Goal: Find specific page/section: Find specific page/section

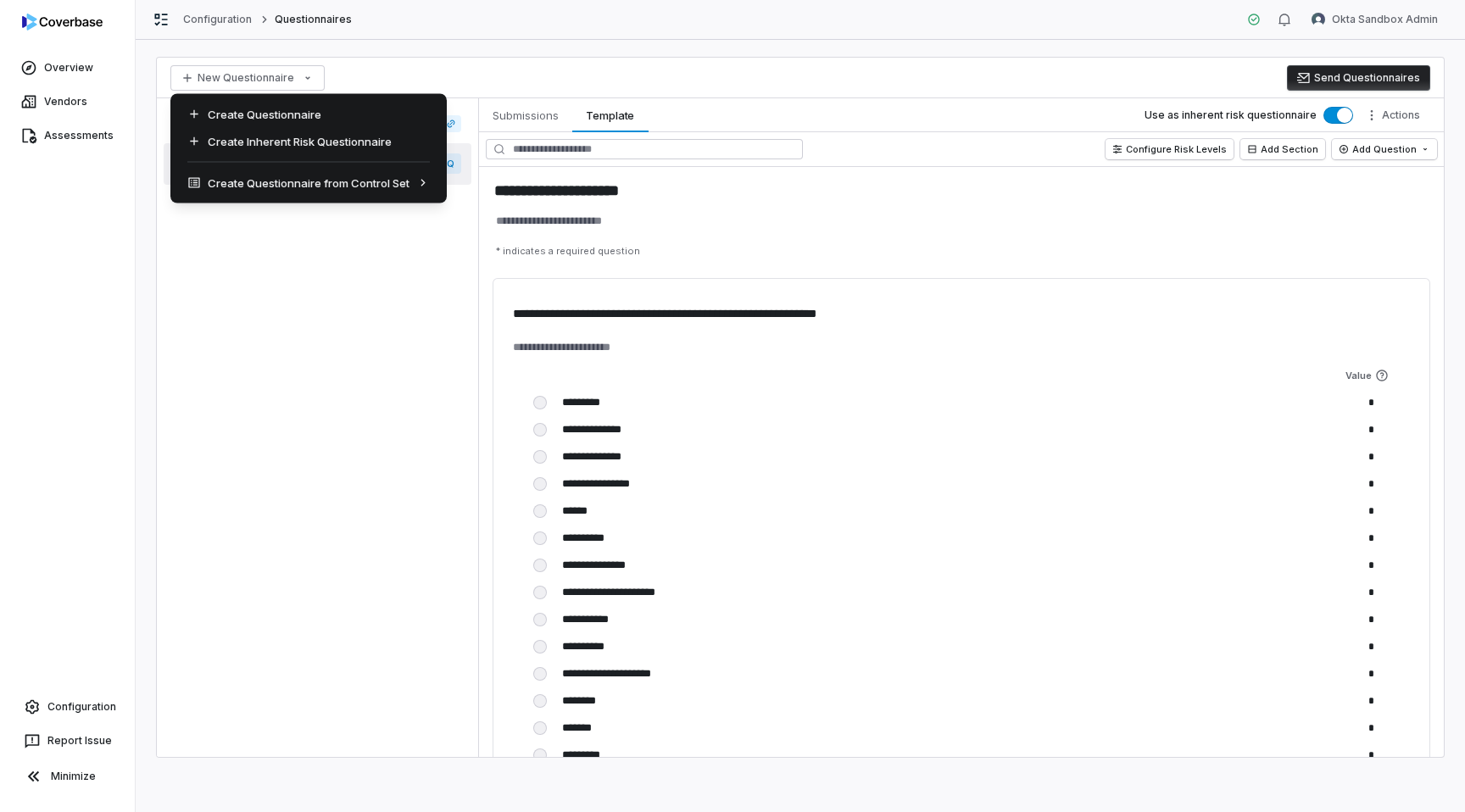
click at [449, 360] on html "**********" at bounding box center [732, 406] width 1465 height 812
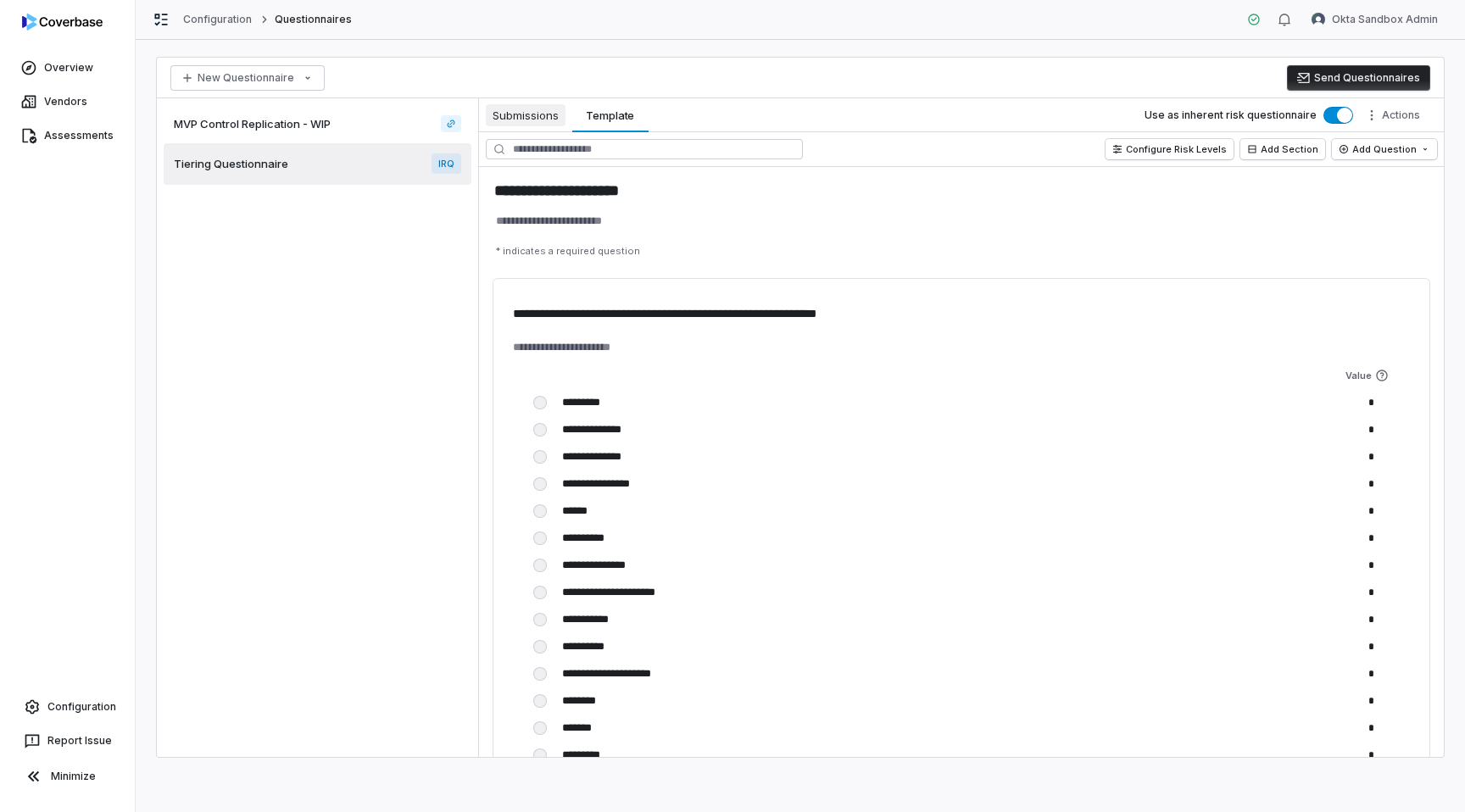
type textarea "*"
click at [535, 131] on button "Submissions Submissions" at bounding box center [525, 115] width 93 height 34
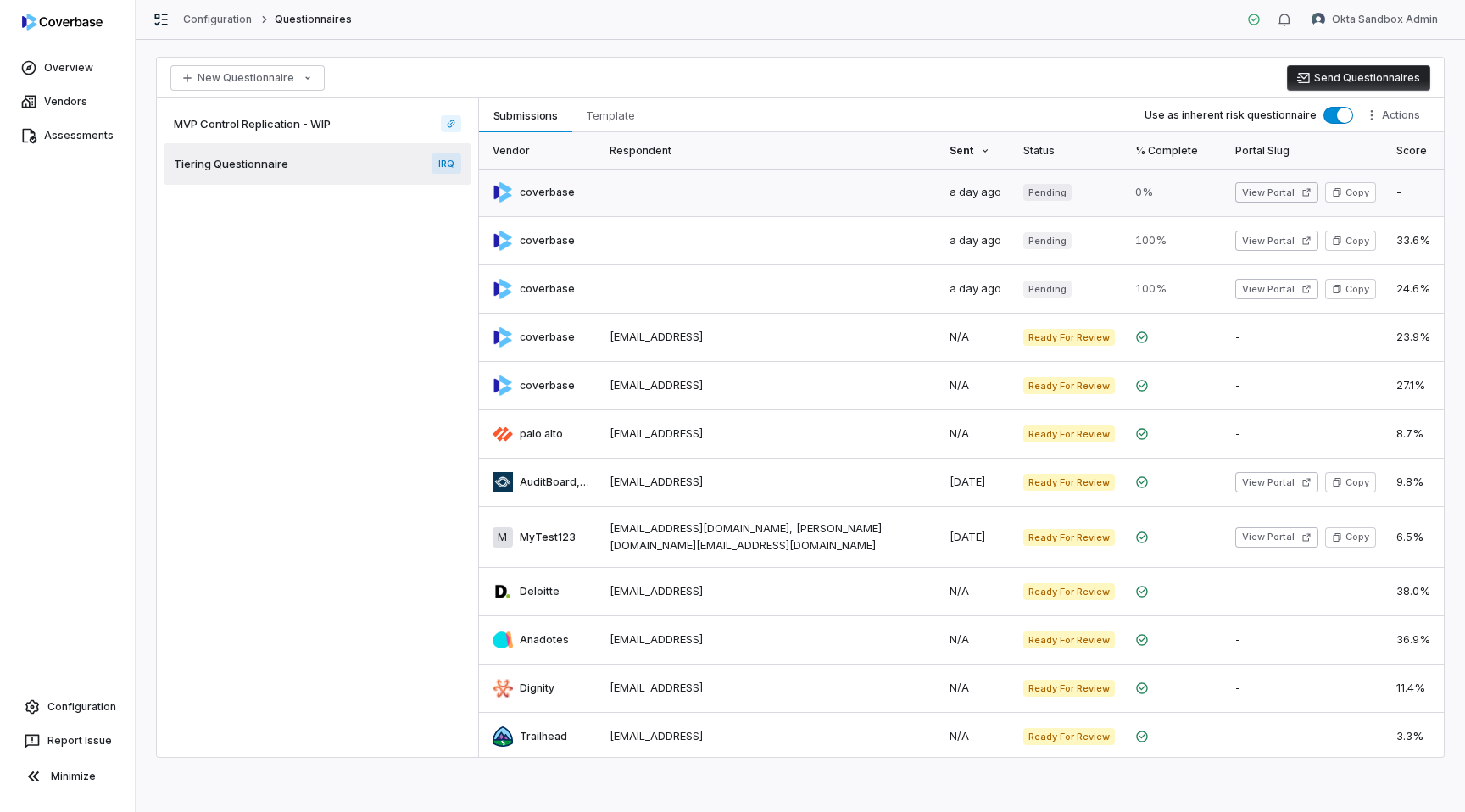
click at [715, 197] on link at bounding box center [769, 192] width 340 height 48
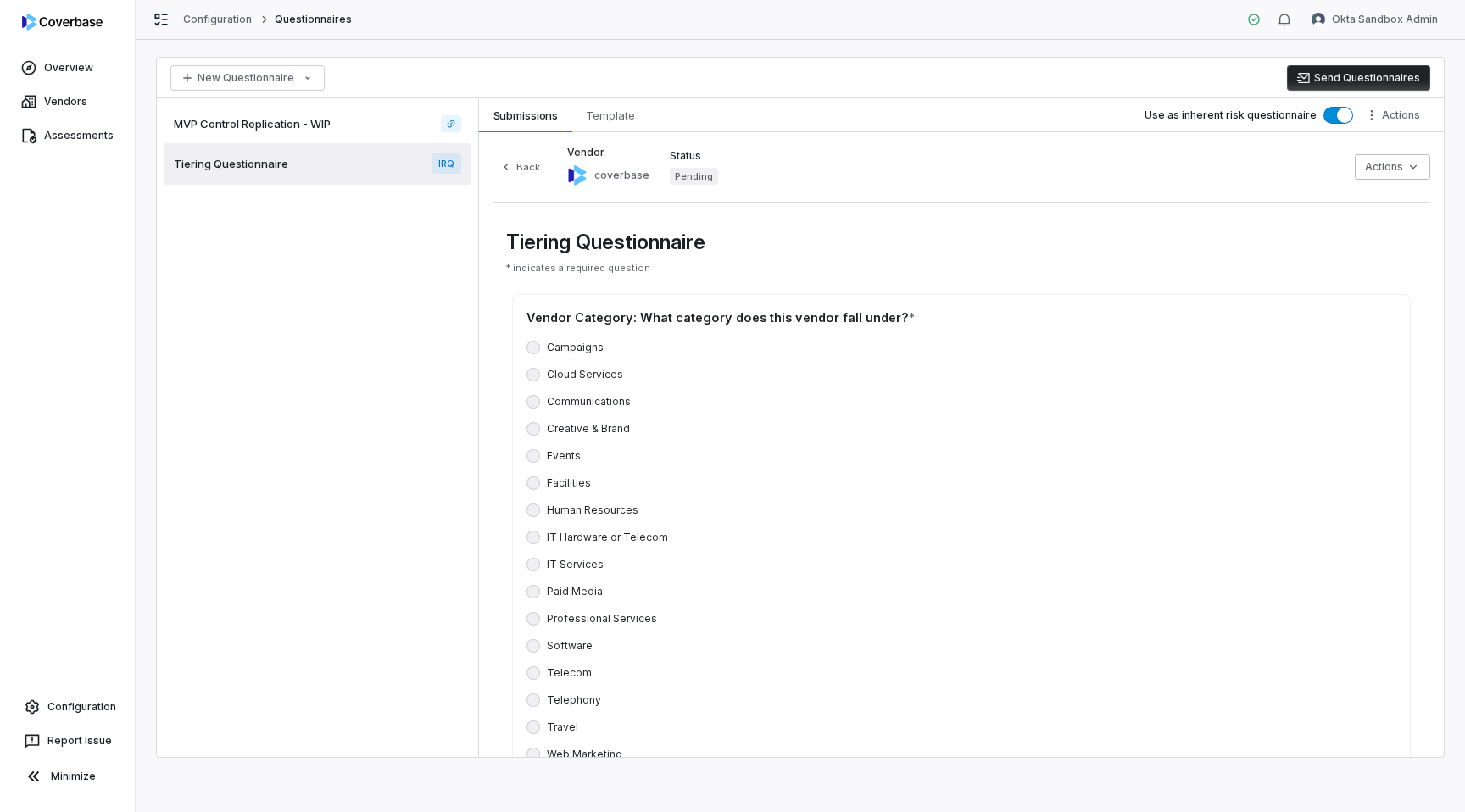
click at [546, 342] on div "Campaigns" at bounding box center [565, 348] width 77 height 14
click at [511, 111] on span "Submissions" at bounding box center [526, 115] width 79 height 22
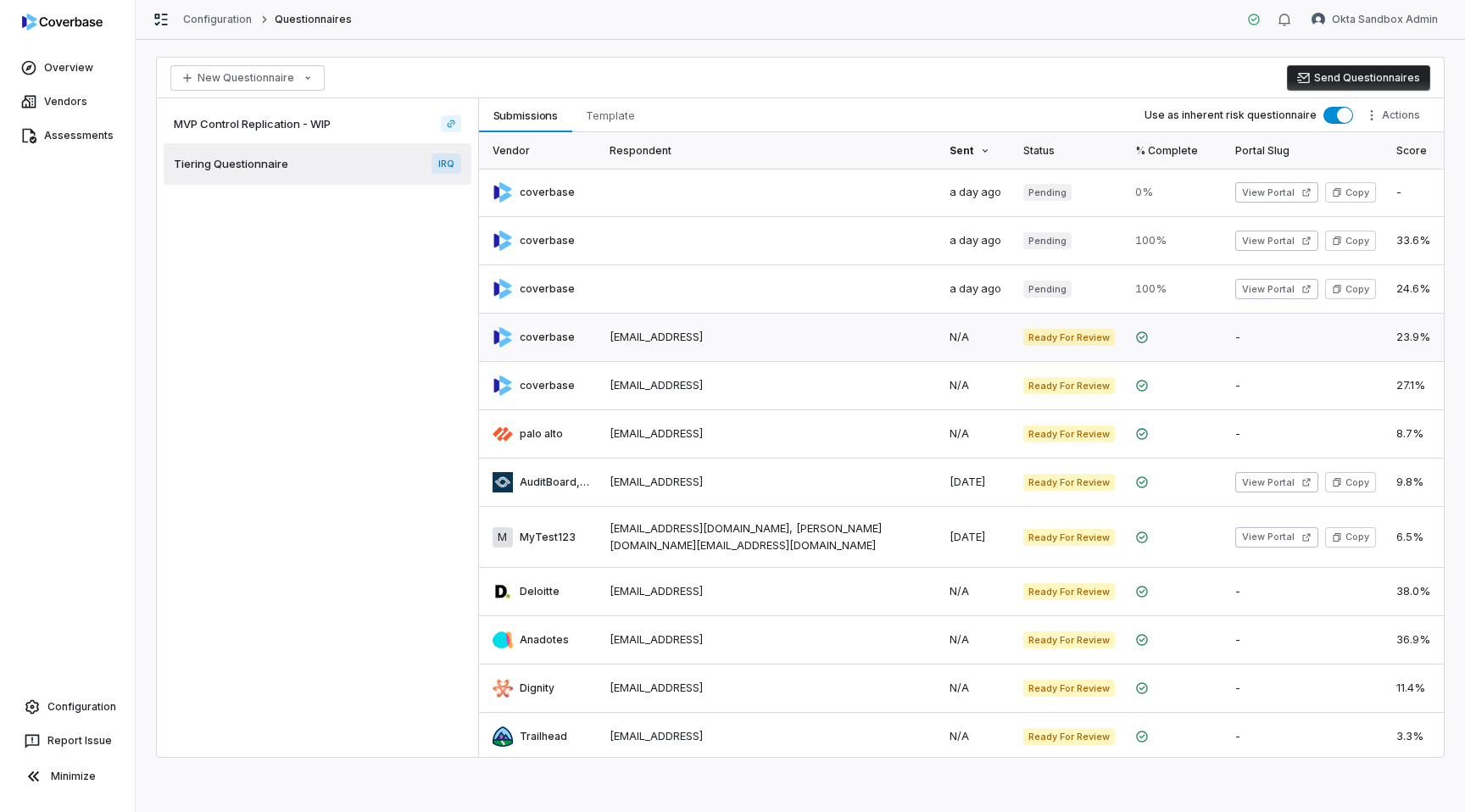
click at [569, 334] on link at bounding box center [538, 338] width 121 height 48
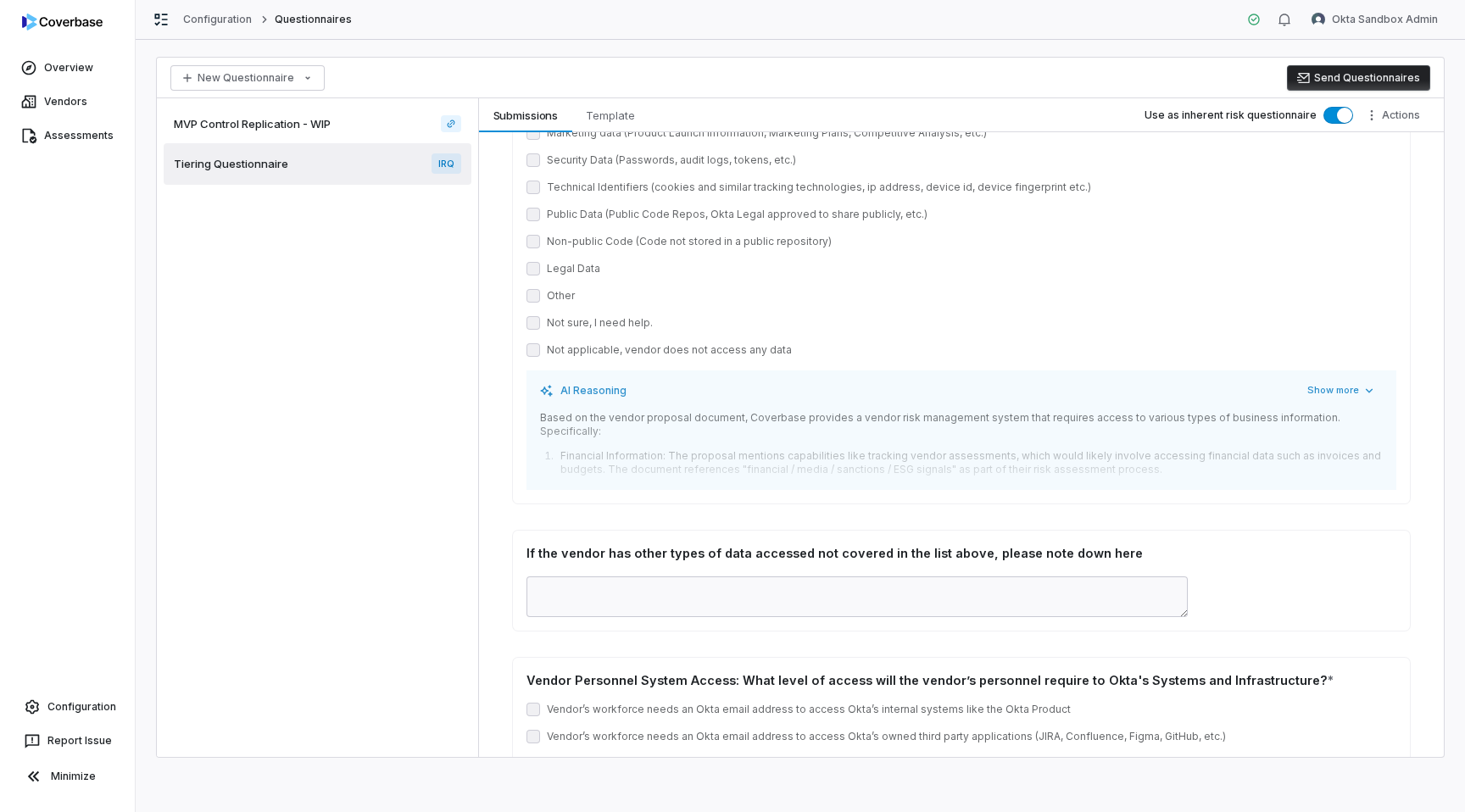
scroll to position [1488, 0]
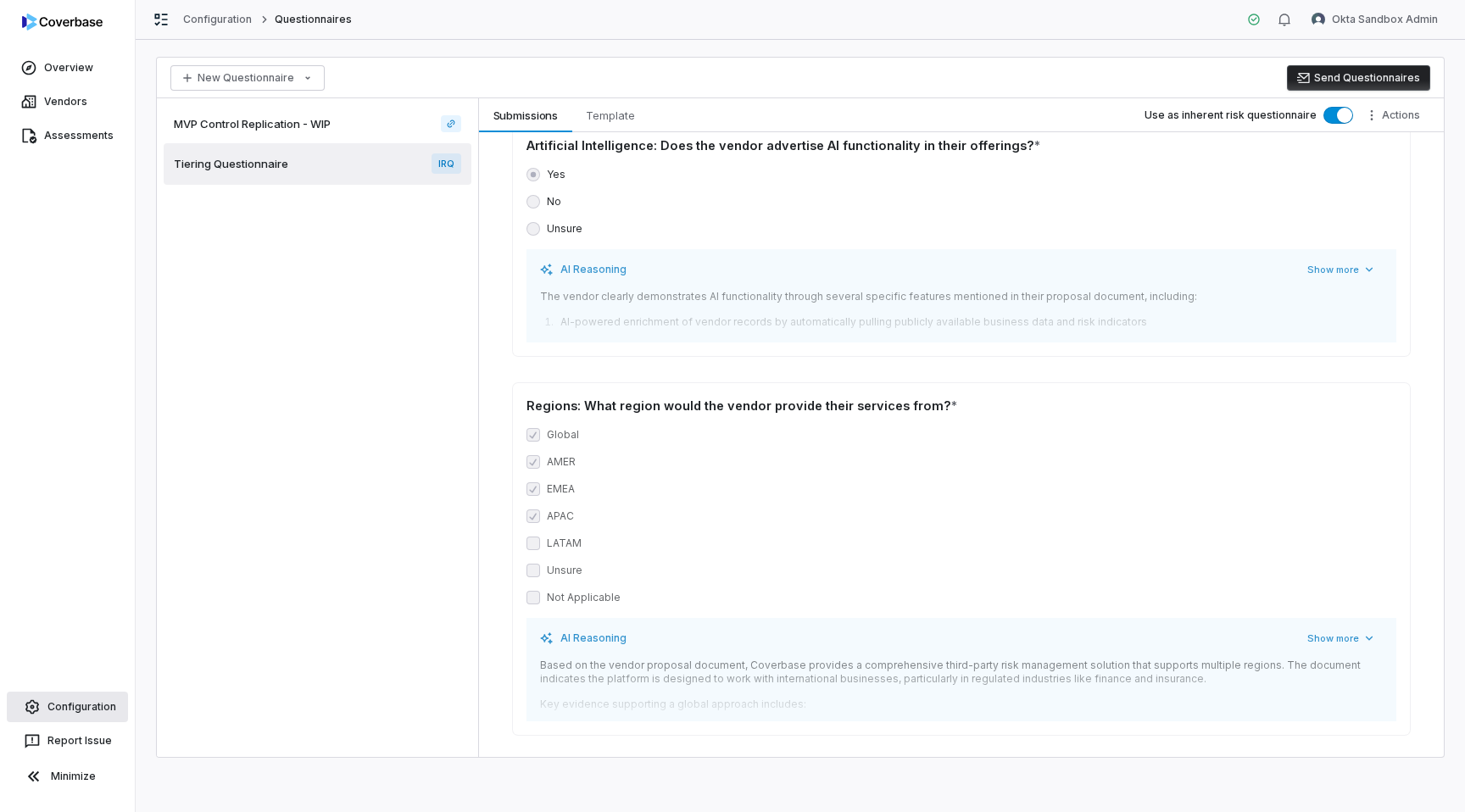
click at [74, 712] on link "Configuration" at bounding box center [68, 707] width 121 height 31
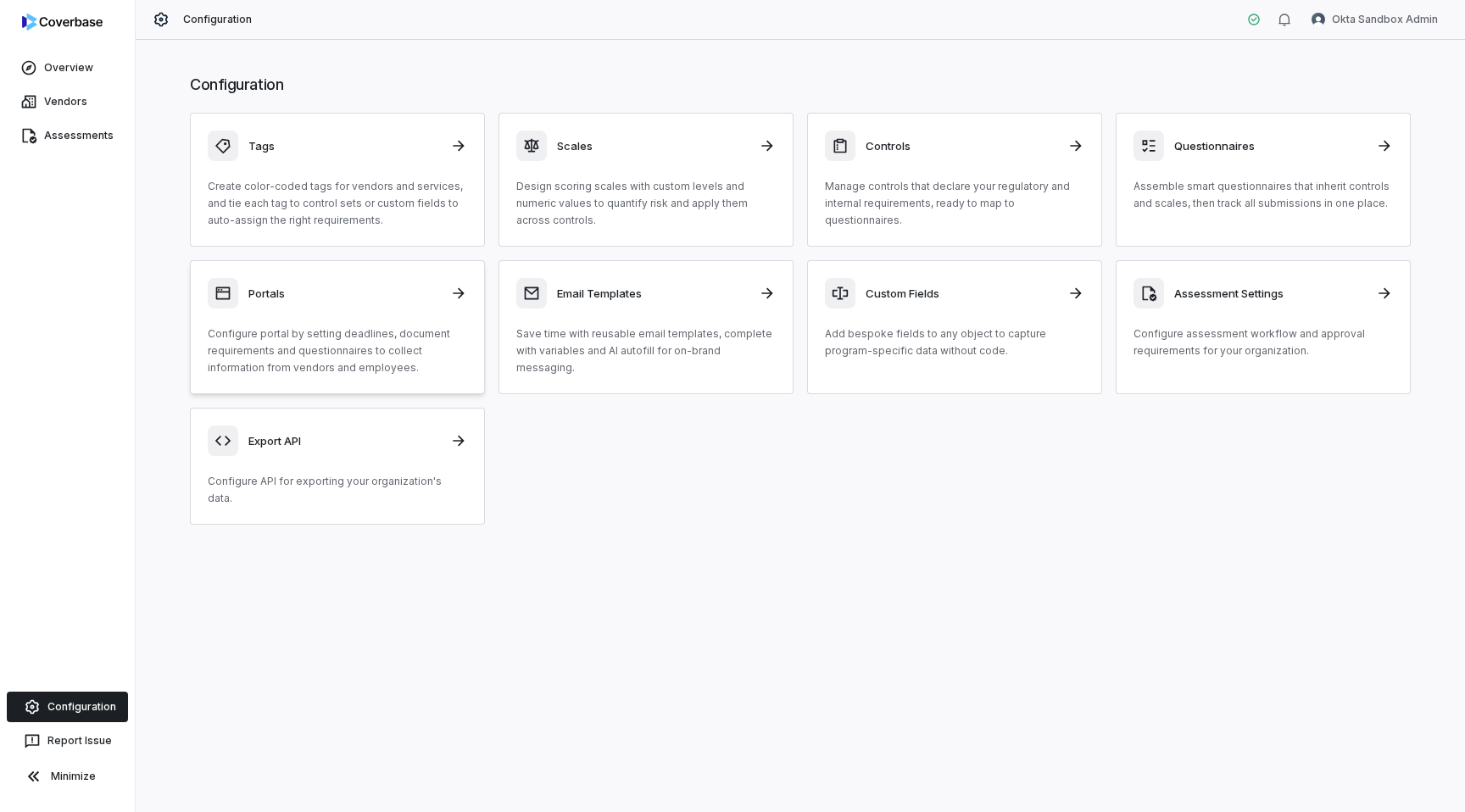
click at [389, 290] on h3 "Portals" at bounding box center [344, 293] width 191 height 15
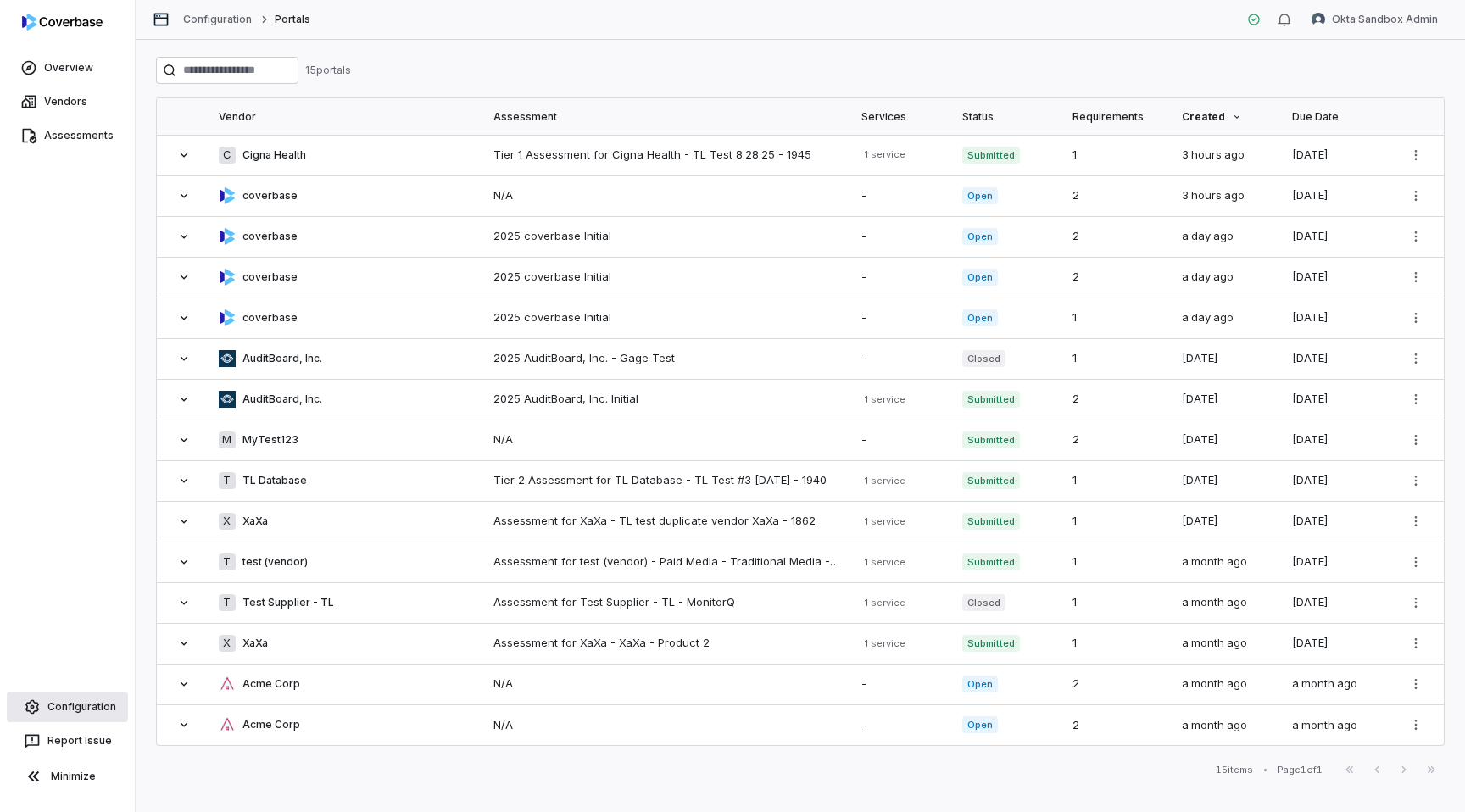
click at [76, 703] on link "Configuration" at bounding box center [68, 707] width 121 height 31
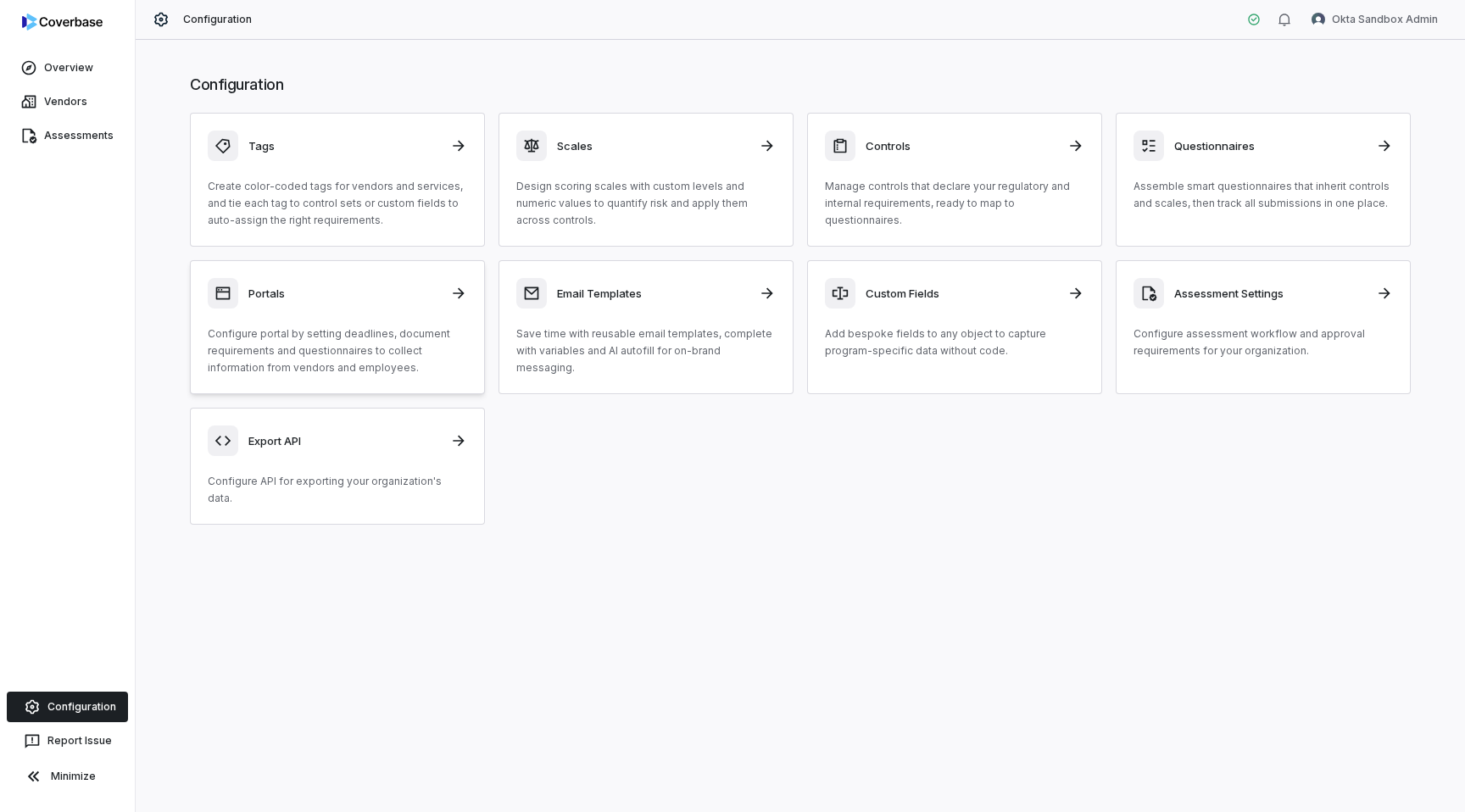
click at [428, 294] on h3 "Portals" at bounding box center [344, 293] width 191 height 15
